Goal: Book appointment/travel/reservation

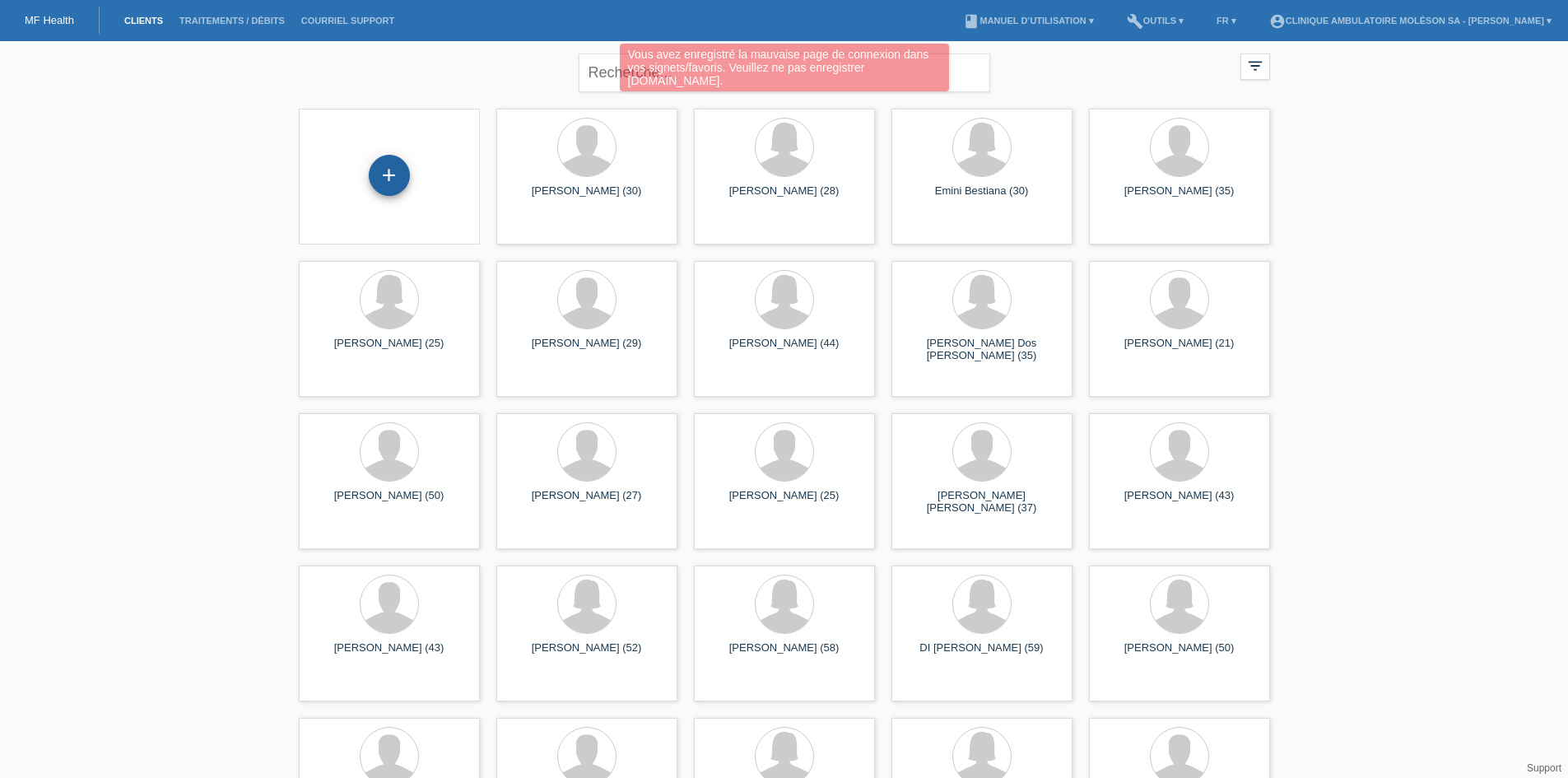
click at [381, 182] on div "+" at bounding box center [390, 175] width 41 height 41
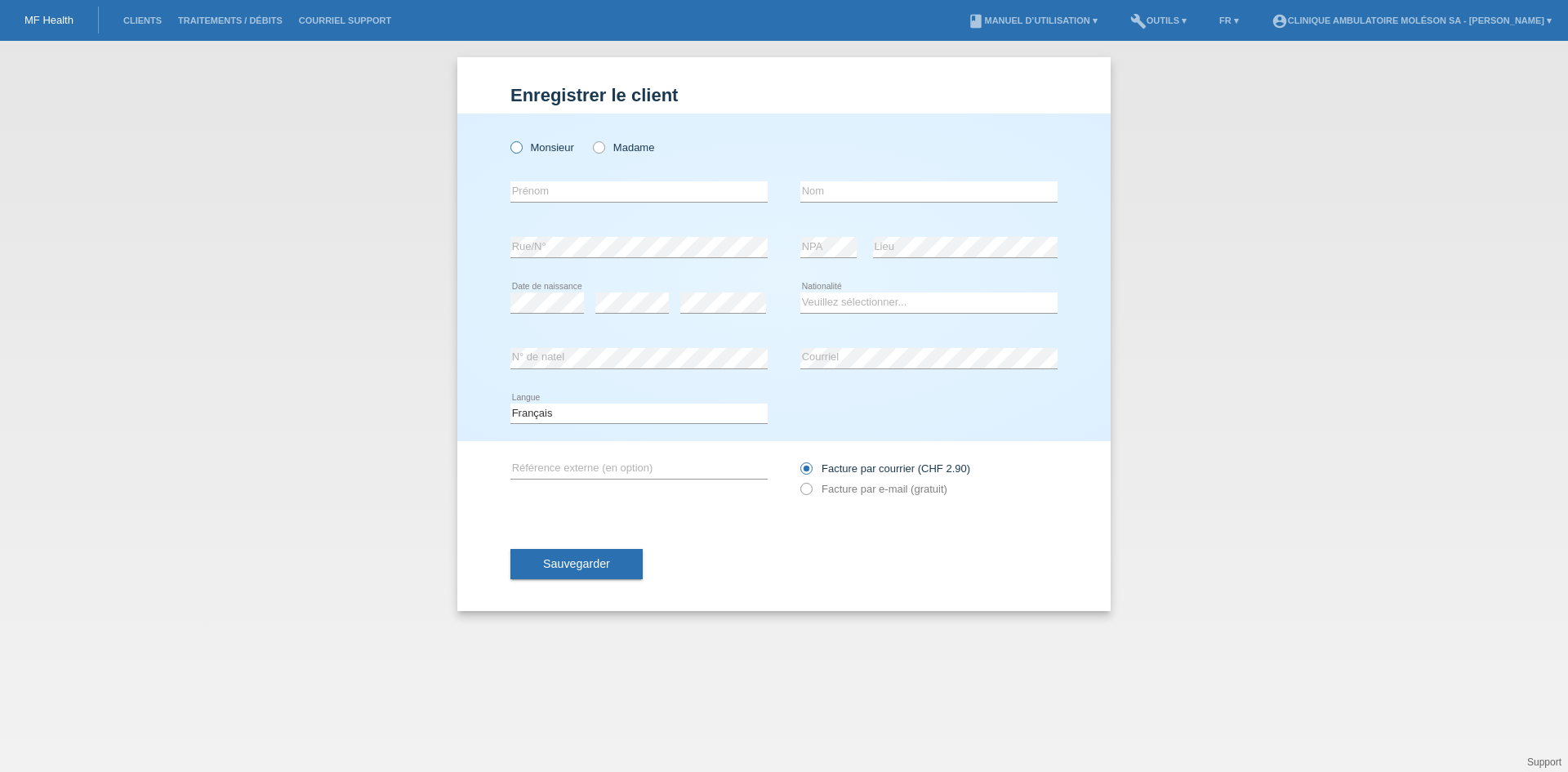
click at [532, 148] on label "Monsieur" at bounding box center [542, 148] width 63 height 12
click at [521, 148] on input "Monsieur" at bounding box center [516, 147] width 10 height 10
radio input "true"
click at [544, 190] on input "text" at bounding box center [639, 191] width 257 height 21
click at [842, 190] on input "text" at bounding box center [929, 191] width 257 height 21
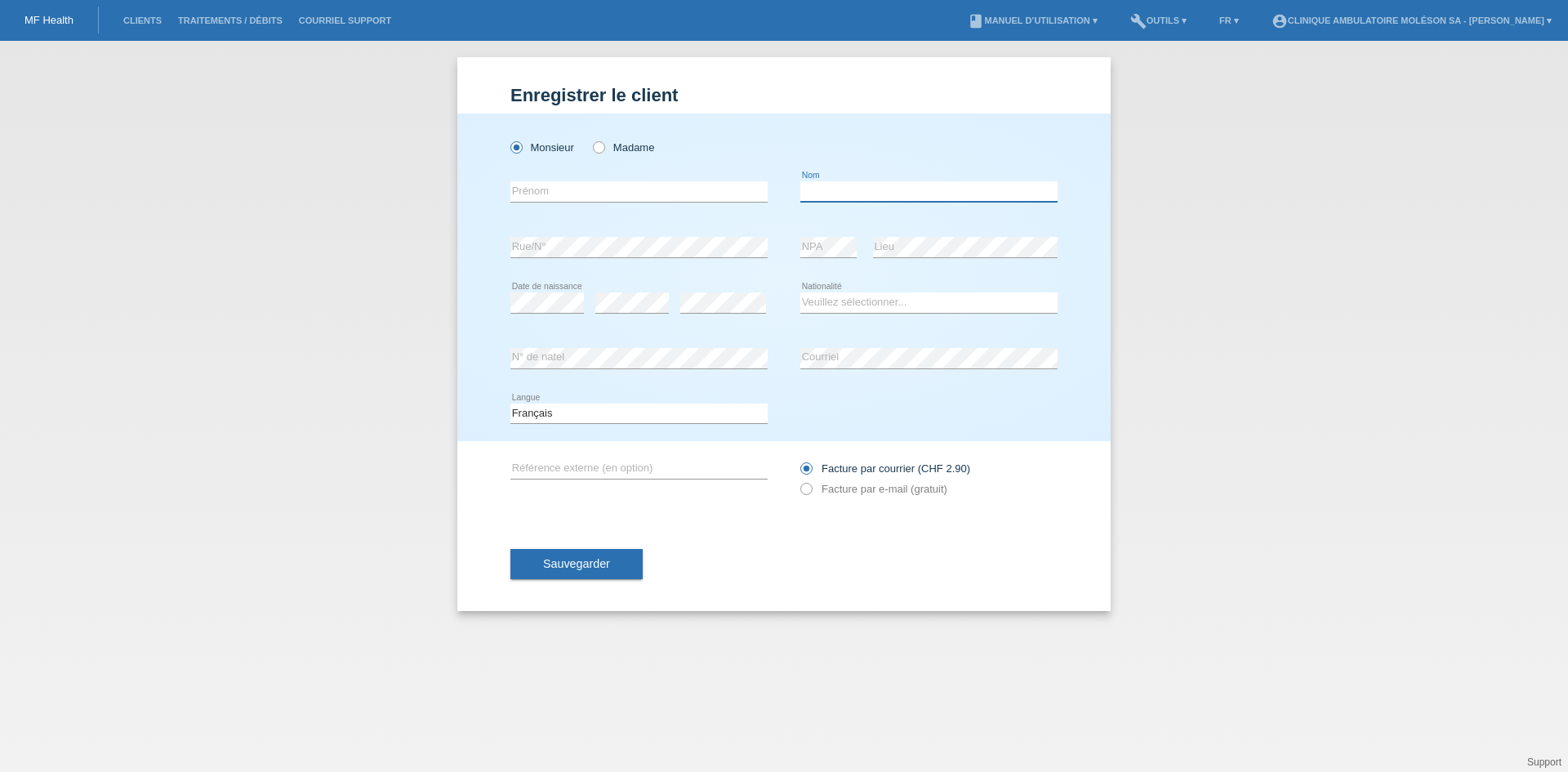
paste input "Kadriji"
type input "Kadriji"
click at [560, 189] on input "text" at bounding box center [639, 191] width 257 height 21
paste input "Arbri"
type input "Arbri"
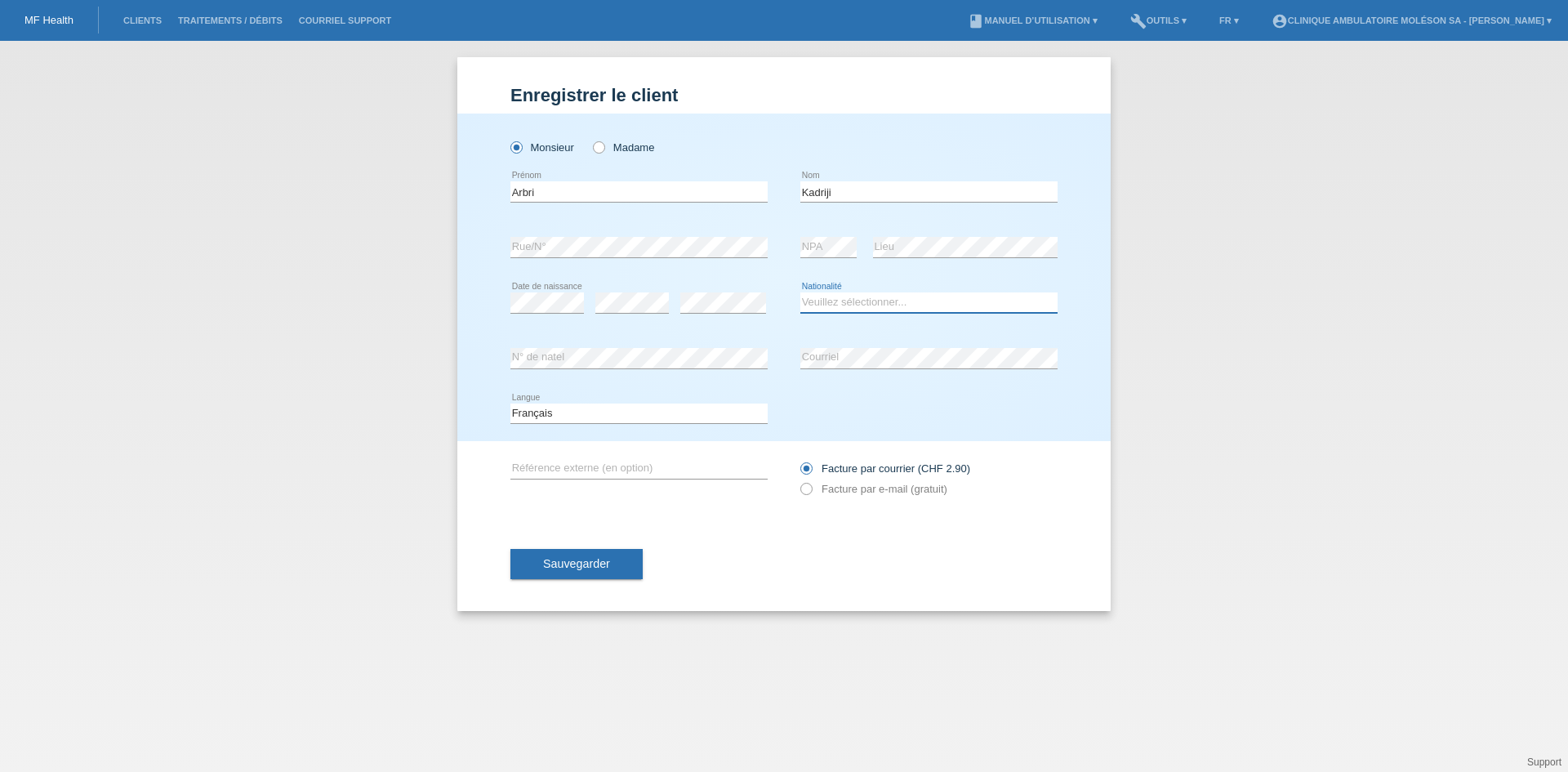
click at [880, 307] on select "Veuillez sélectionner... Suisse Allemagne Autriche Liechtenstein ------------ A…" at bounding box center [929, 302] width 257 height 20
drag, startPoint x: 848, startPoint y: 187, endPoint x: 757, endPoint y: 189, distance: 91.0
click at [757, 189] on div "Arbri error Prénom Kadriji error Nom" at bounding box center [784, 191] width 547 height 56
click at [865, 486] on label "Facture par e-mail (gratuit)" at bounding box center [873, 489] width 147 height 12
click at [811, 486] on input "Facture par e-mail (gratuit)" at bounding box center [805, 493] width 10 height 21
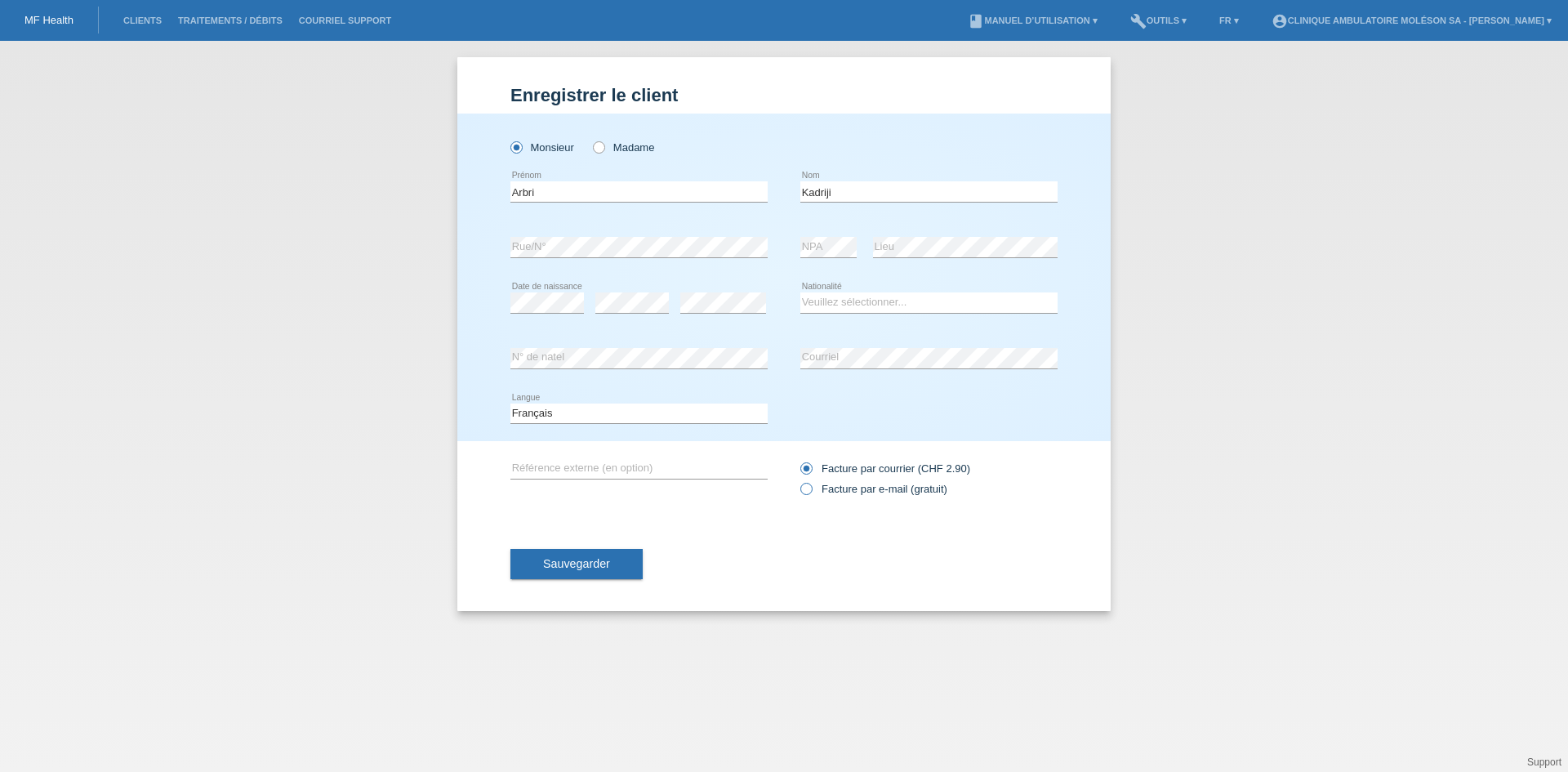
radio input "true"
click at [876, 304] on select "Veuillez sélectionner... Suisse Allemagne Autriche Liechtenstein ------------ A…" at bounding box center [929, 302] width 257 height 20
select select "CH"
click at [800, 293] on select "Veuillez sélectionner... Suisse Allemagne Autriche Liechtenstein ------------ A…" at bounding box center [929, 302] width 257 height 20
click at [579, 577] on button "Sauvegarder" at bounding box center [576, 564] width 132 height 31
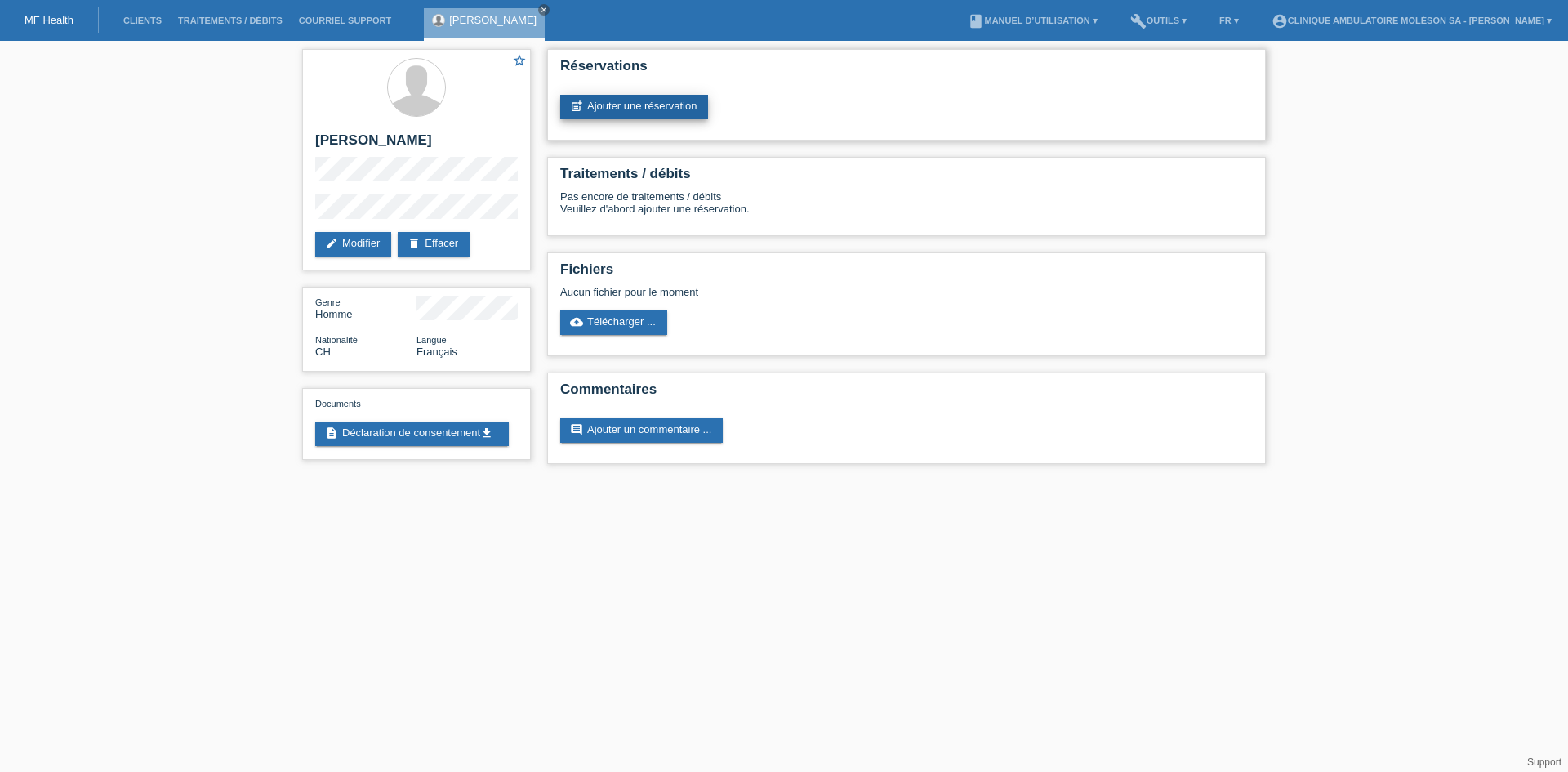
click at [684, 110] on link "post_add Ajouter une réservation" at bounding box center [634, 106] width 148 height 25
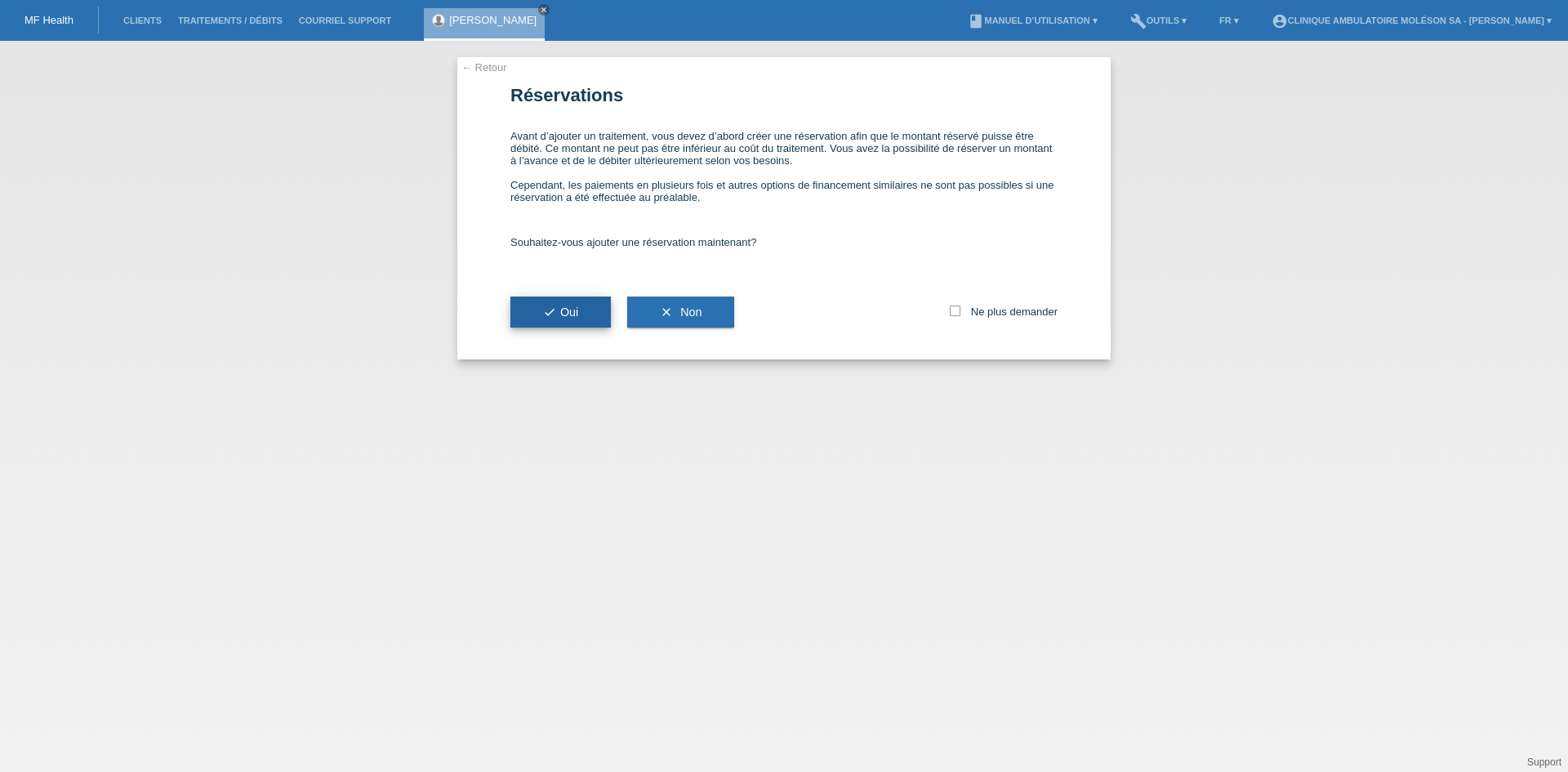
click at [574, 311] on span "check Oui" at bounding box center [560, 311] width 35 height 13
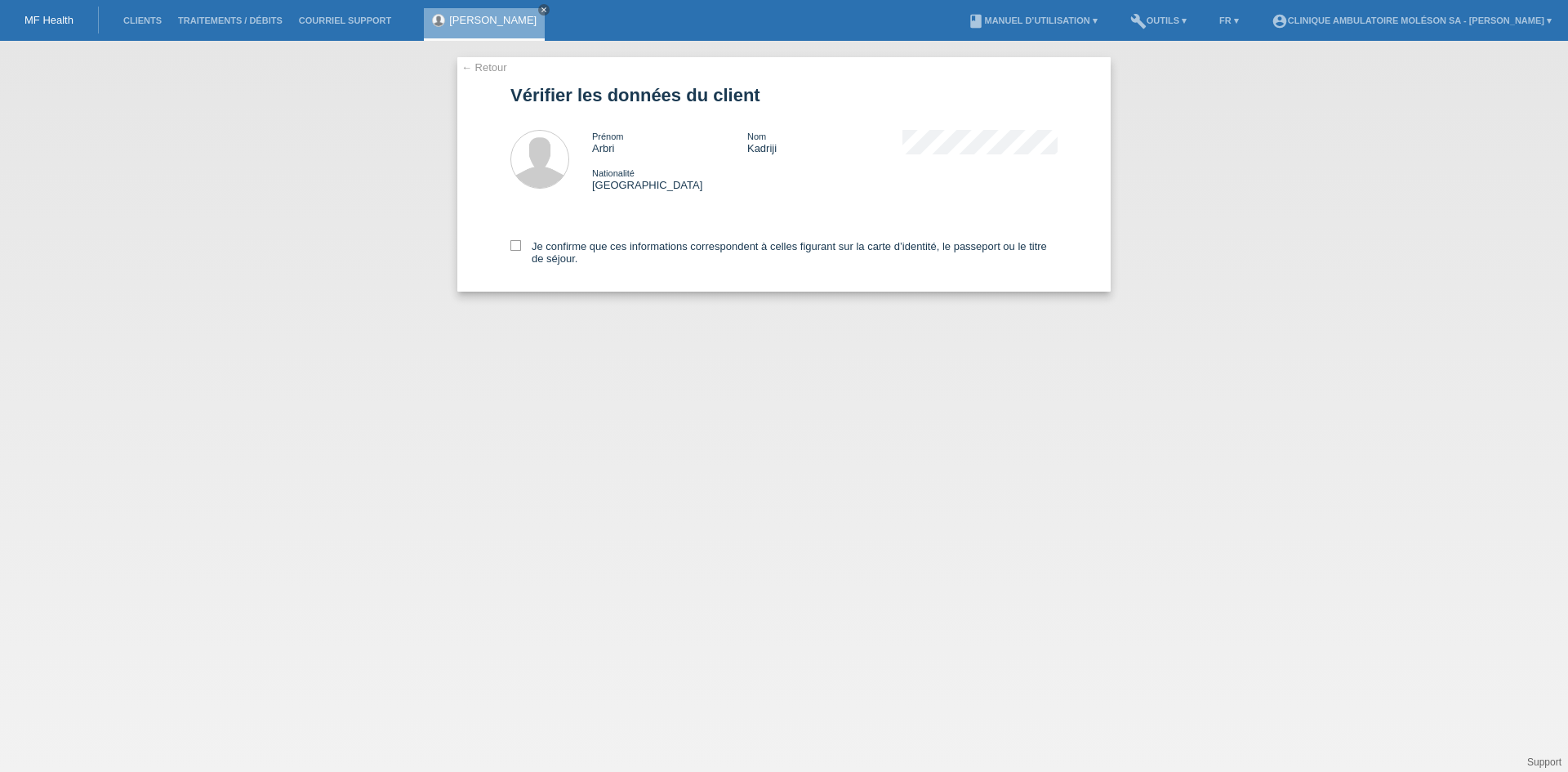
click at [997, 476] on div "← Retour Vérifier les données du client Prénom Arbri Nom Kadriji Nationalité [D…" at bounding box center [784, 407] width 1568 height 731
click at [526, 249] on label "Je confirme que ces informations correspondent à celles figurant sur la carte d…" at bounding box center [784, 252] width 547 height 25
click at [521, 249] on input "Je confirme que ces informations correspondent à celles figurant sur la carte d…" at bounding box center [516, 245] width 10 height 10
checkbox input "true"
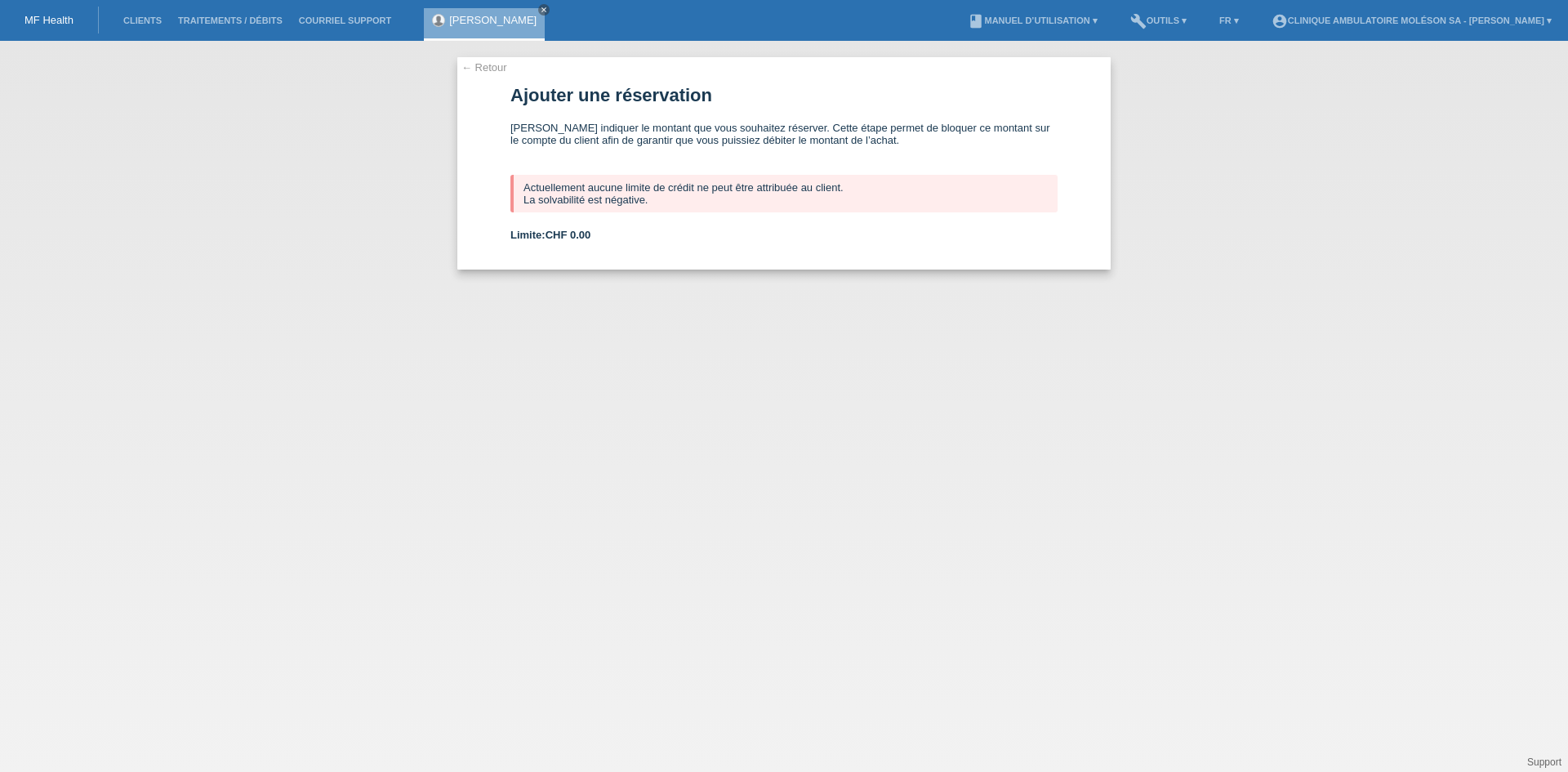
click at [573, 593] on div "← Retour Ajouter une réservation Veuillez indiquer le montant que vous souhaite…" at bounding box center [784, 407] width 1568 height 731
click at [469, 29] on div "Arbri Kadriji close" at bounding box center [484, 25] width 121 height 33
click at [467, 18] on link "[PERSON_NAME]" at bounding box center [493, 20] width 87 height 12
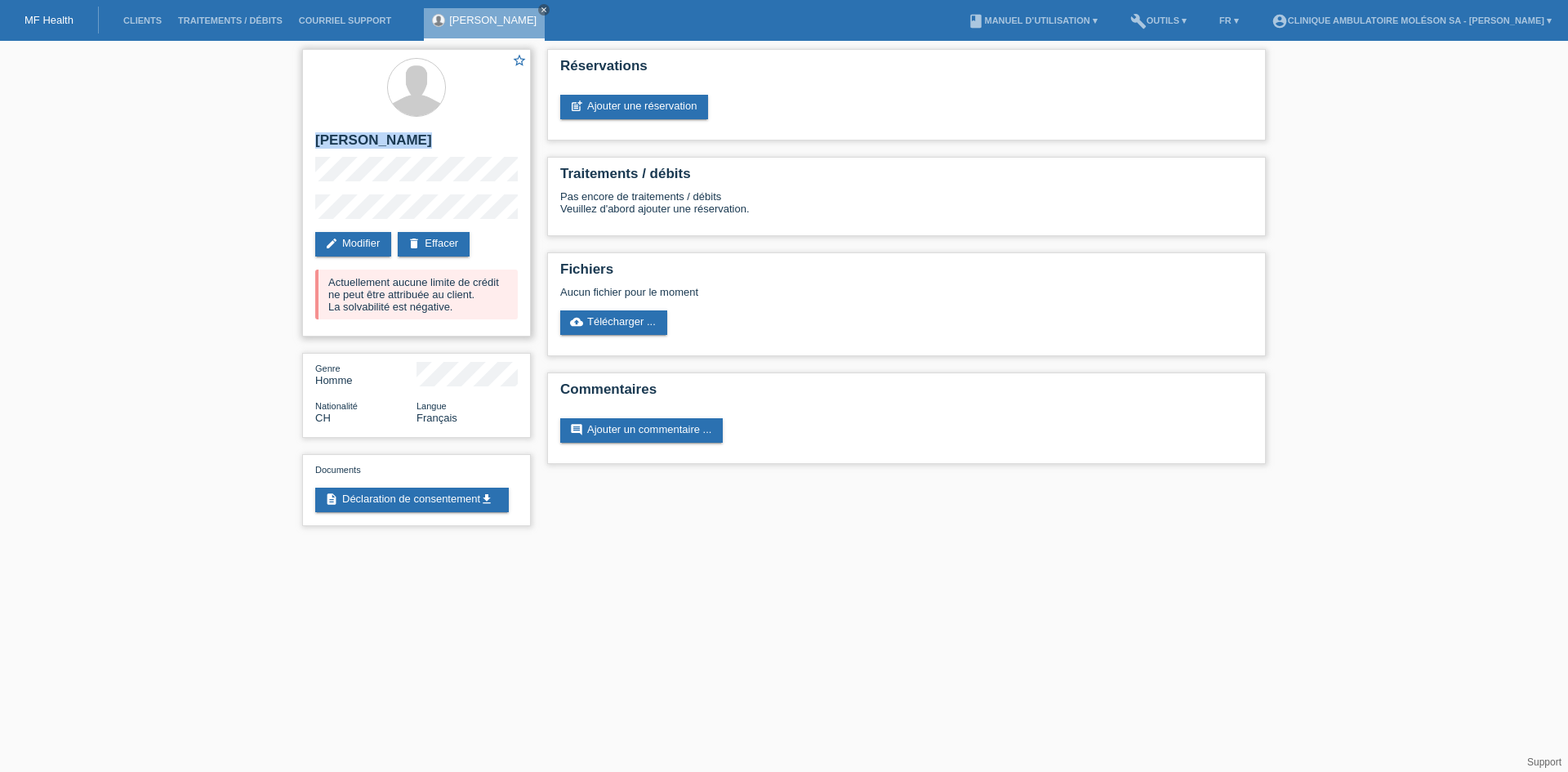
drag, startPoint x: 400, startPoint y: 138, endPoint x: 317, endPoint y: 137, distance: 83.0
click at [317, 137] on h2 "[PERSON_NAME]" at bounding box center [417, 144] width 202 height 25
copy h2 "[PERSON_NAME]"
drag, startPoint x: 398, startPoint y: 143, endPoint x: 319, endPoint y: 146, distance: 79.1
click at [319, 146] on h2 "[PERSON_NAME]" at bounding box center [417, 144] width 202 height 25
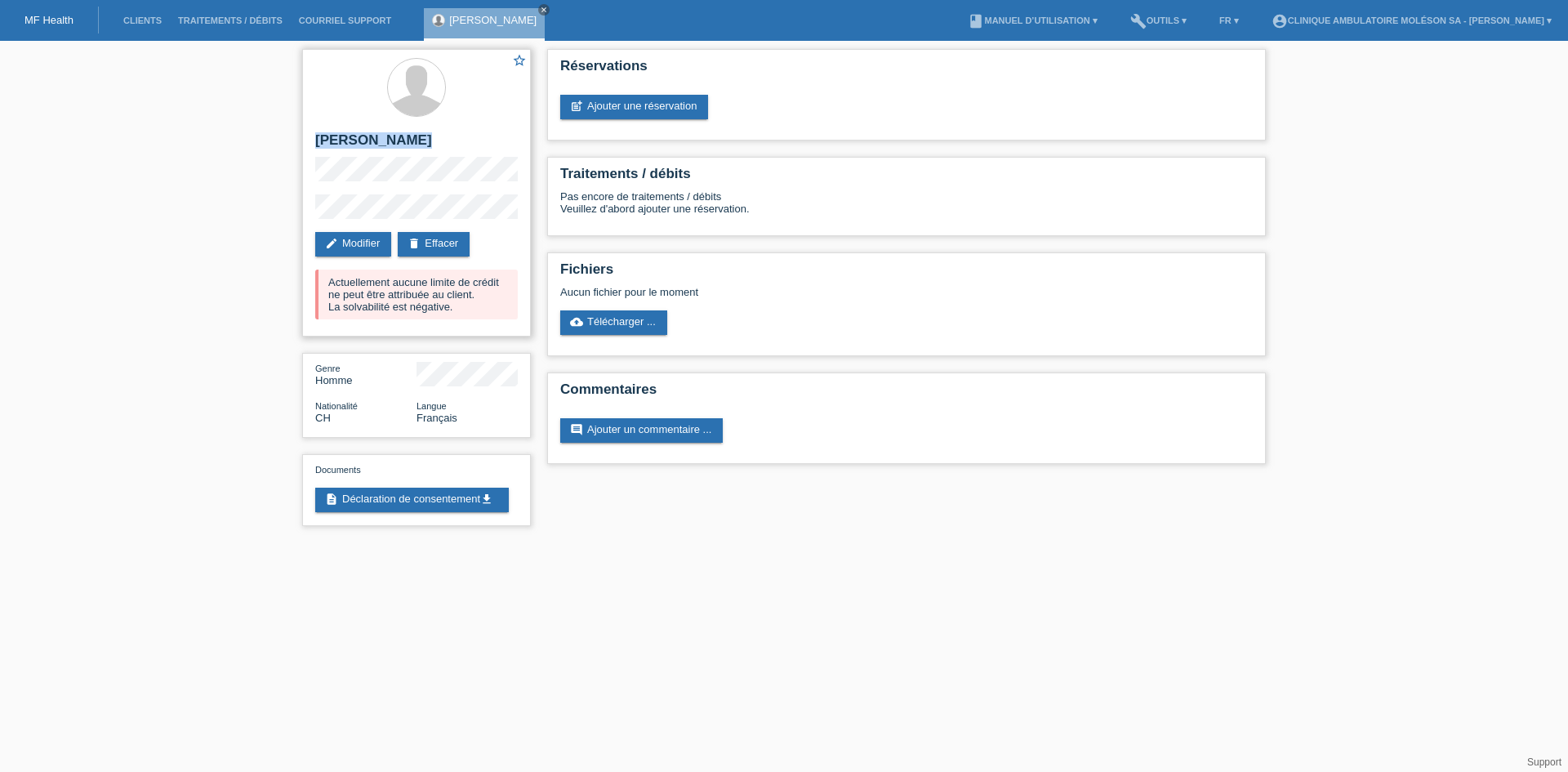
copy h2 "[PERSON_NAME]"
click at [312, 214] on div "star_border Arbri Kadriji edit Modifier delete Effacer Actuellement aucune limi…" at bounding box center [416, 192] width 229 height 287
click at [375, 242] on link "edit Modifier" at bounding box center [353, 244] width 76 height 25
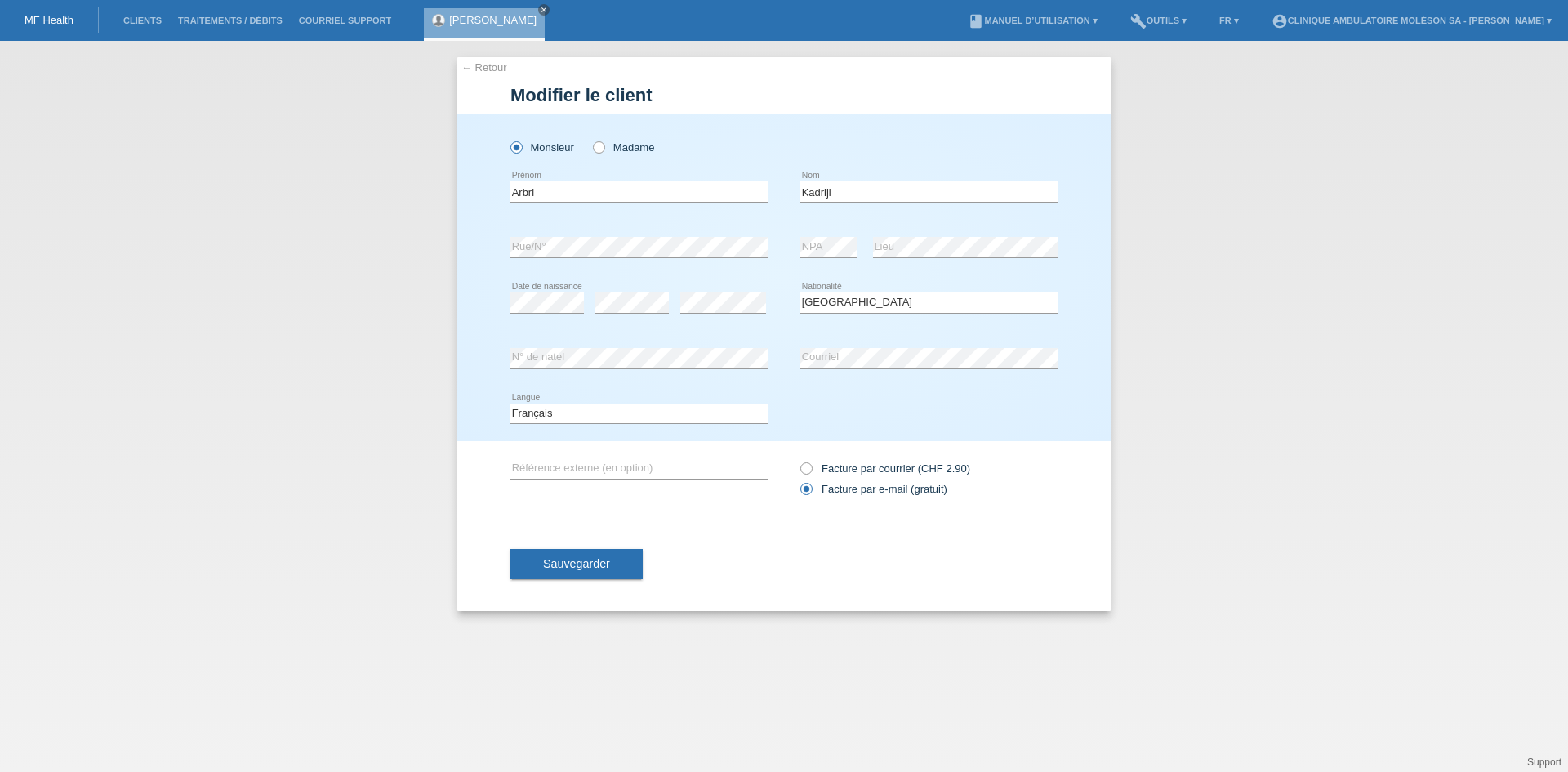
select select "CH"
click at [568, 560] on span "Sauvegarder" at bounding box center [576, 563] width 67 height 13
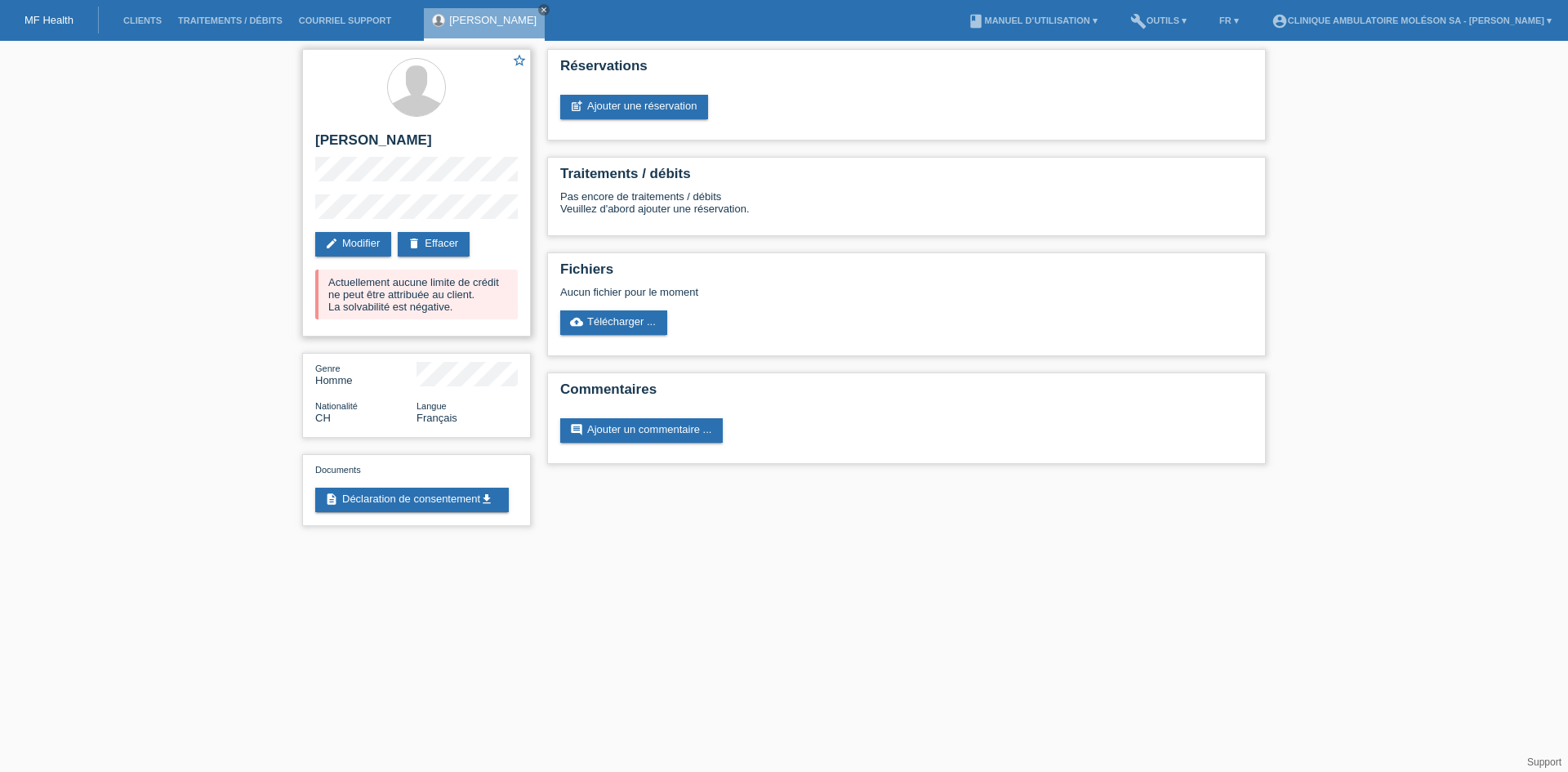
click at [311, 165] on div "star_border Arbri Kadriji edit Modifier delete Effacer Actuellement aucune limi…" at bounding box center [416, 192] width 229 height 287
click at [641, 101] on link "post_add Ajouter une réservation" at bounding box center [634, 106] width 148 height 25
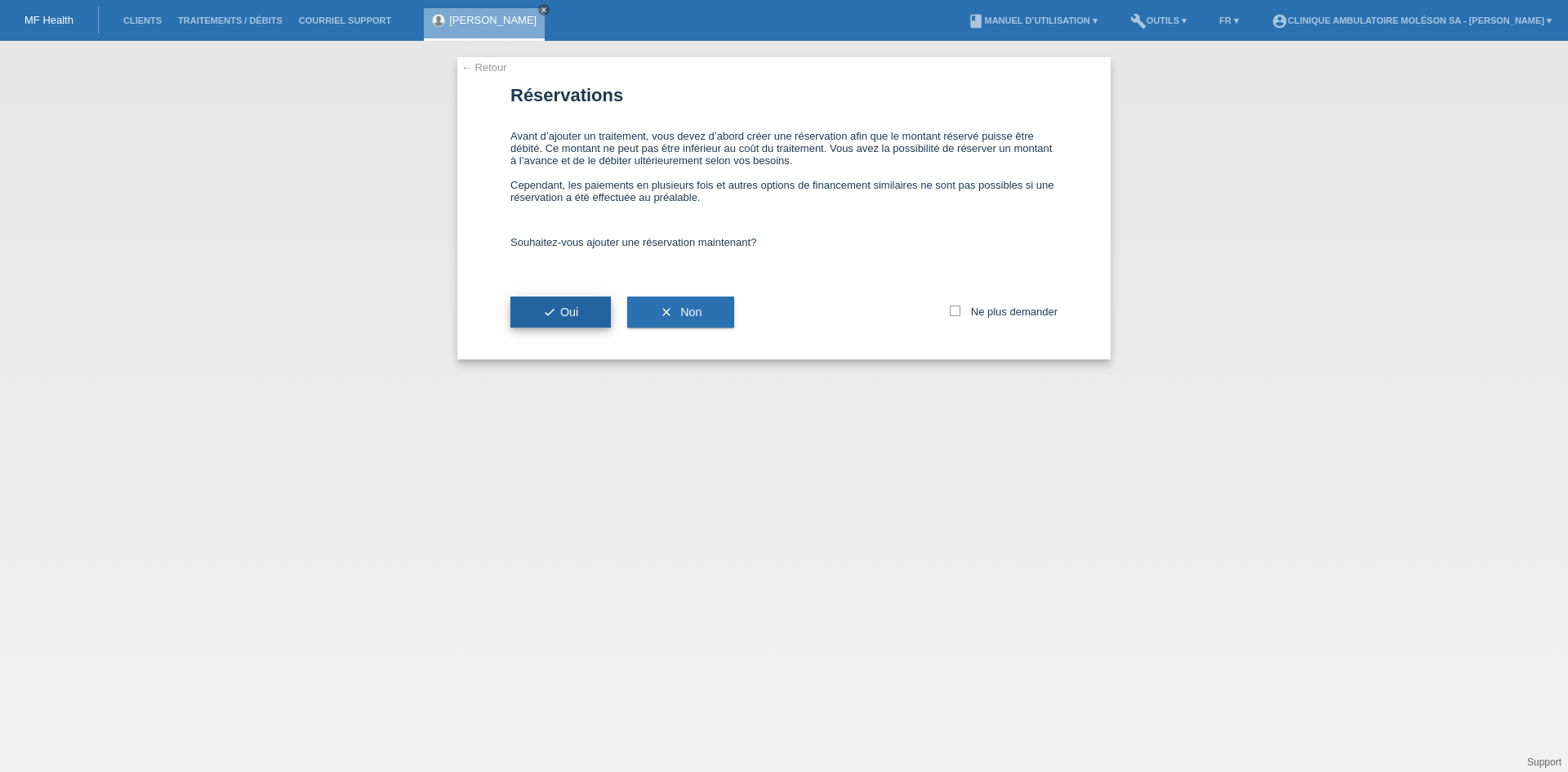
click at [588, 305] on button "check Oui" at bounding box center [560, 312] width 100 height 31
